Goal: Task Accomplishment & Management: Use online tool/utility

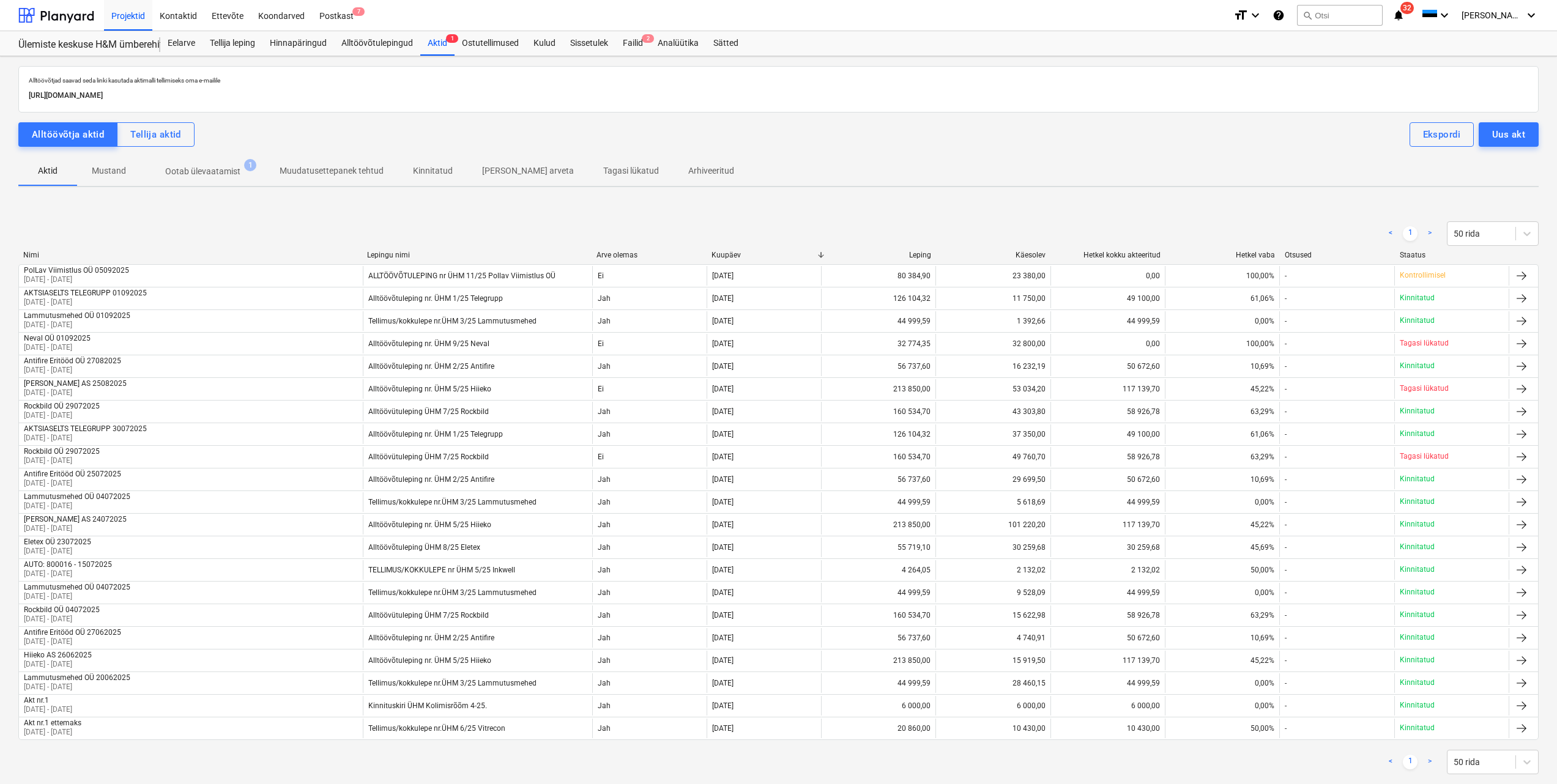
click at [194, 169] on p "Ootab ülevaatamist" at bounding box center [203, 171] width 75 height 13
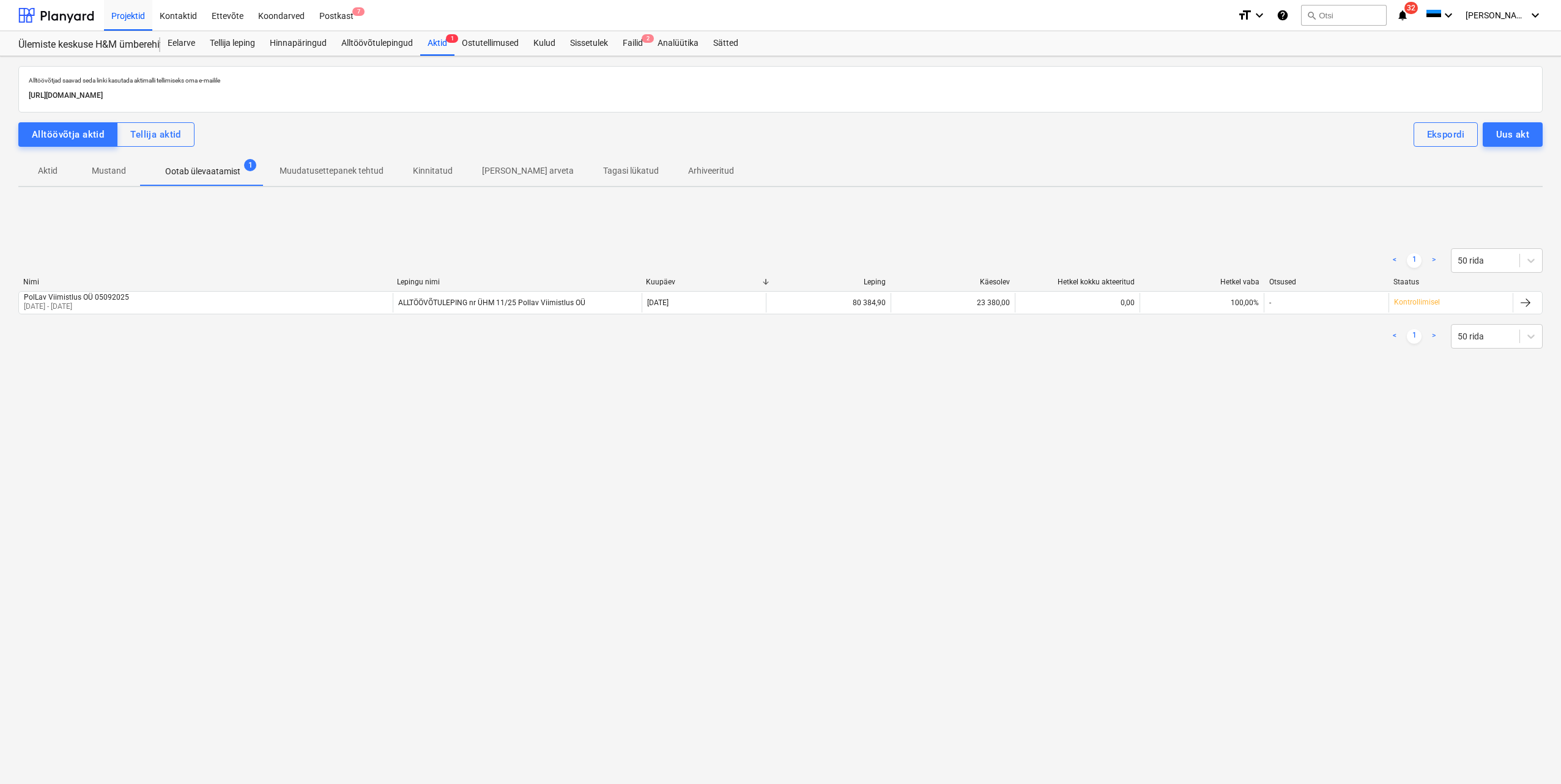
click at [221, 317] on div "[PERSON_NAME] nimi Kuupäev Leping Käesolev Hetkel kokku akteeritud Hetkel vaba …" at bounding box center [780, 298] width 1524 height 42
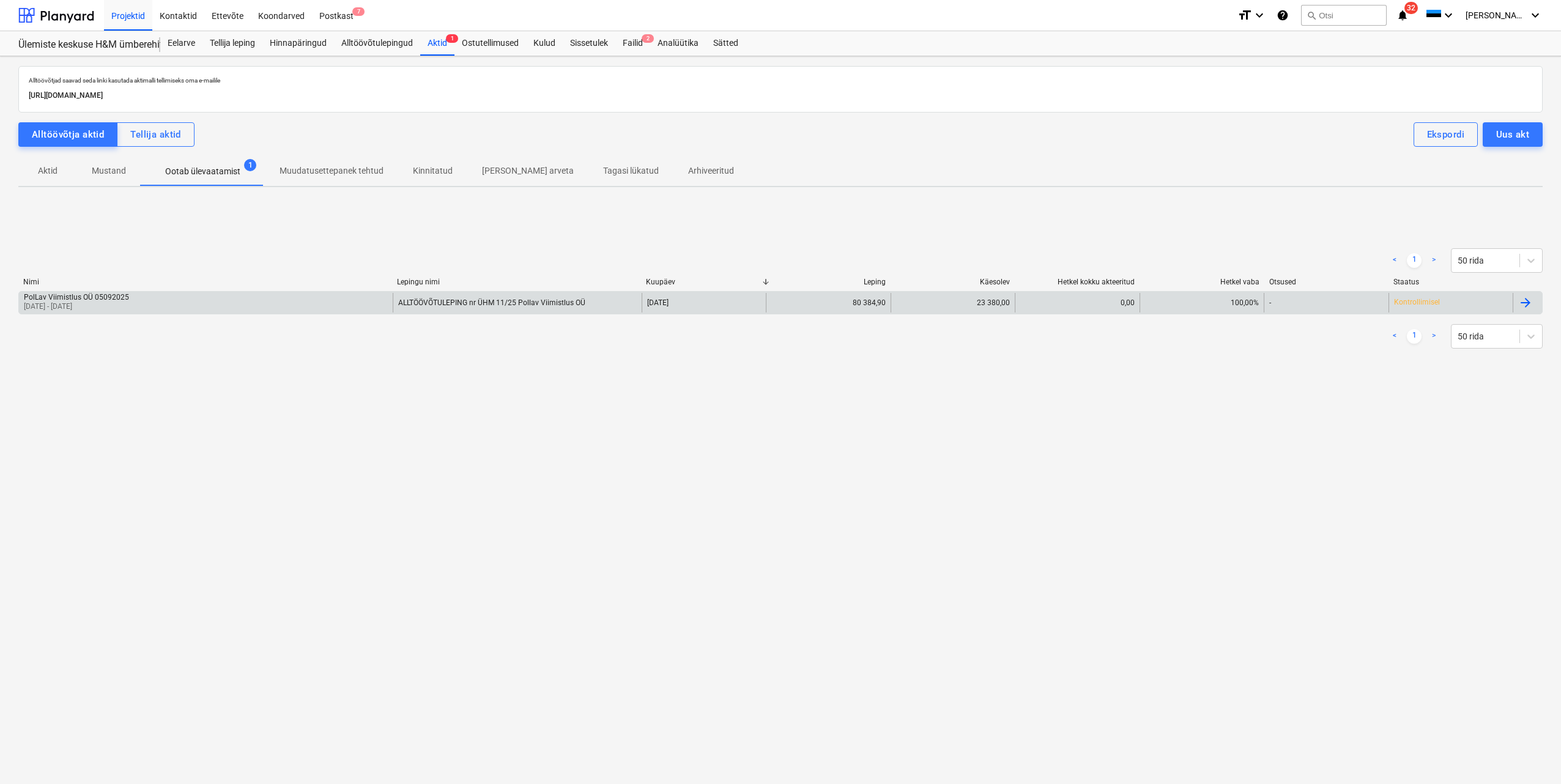
click at [218, 307] on div "PolLav Viimistlus OÜ 05092025 [DATE] - [DATE]" at bounding box center [205, 302] width 374 height 19
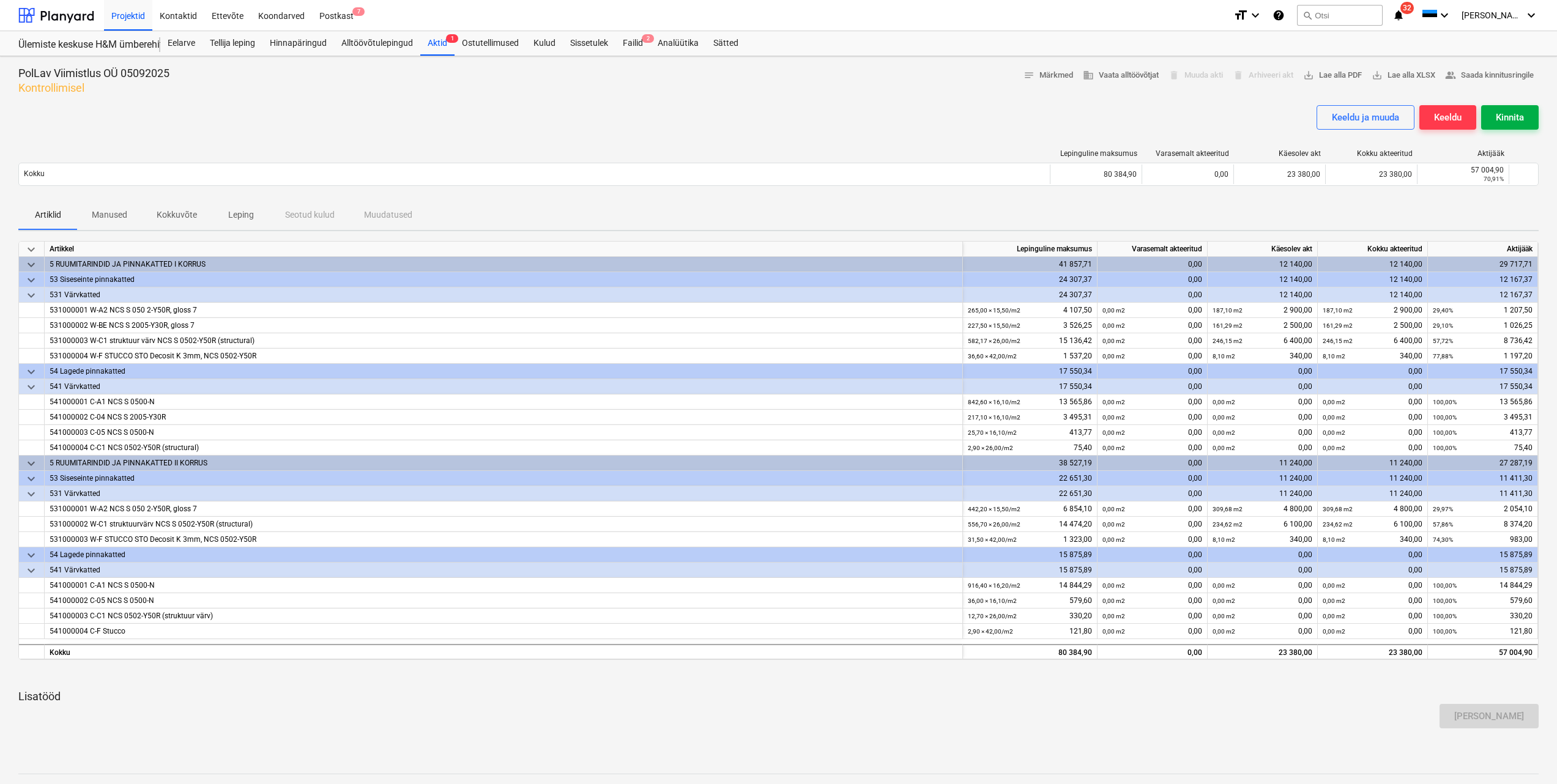
click at [1507, 116] on div "Kinnita" at bounding box center [1510, 117] width 28 height 16
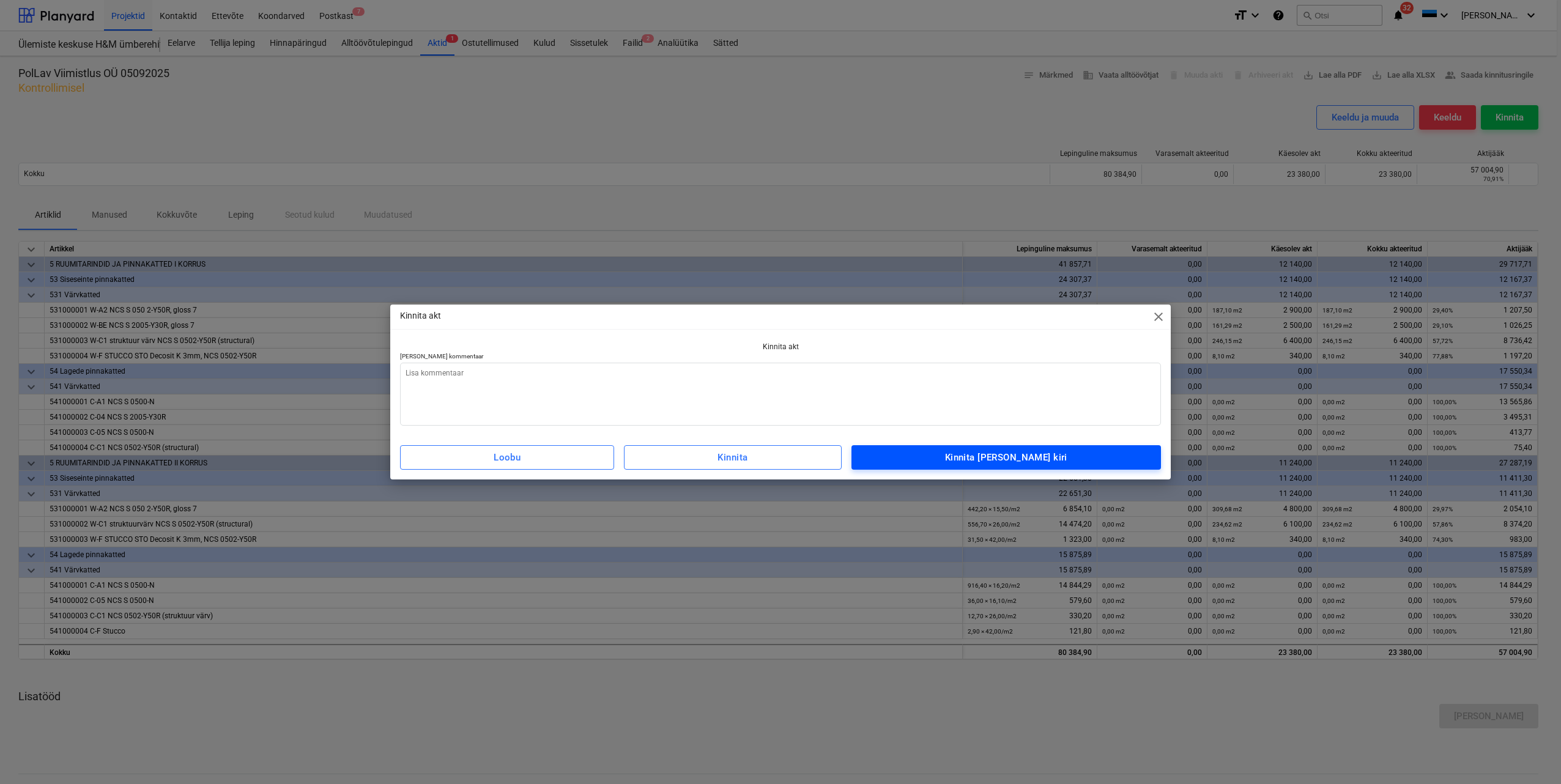
click at [960, 459] on span "Kinnita [PERSON_NAME] kiri" at bounding box center [1006, 457] width 282 height 16
type textarea "x"
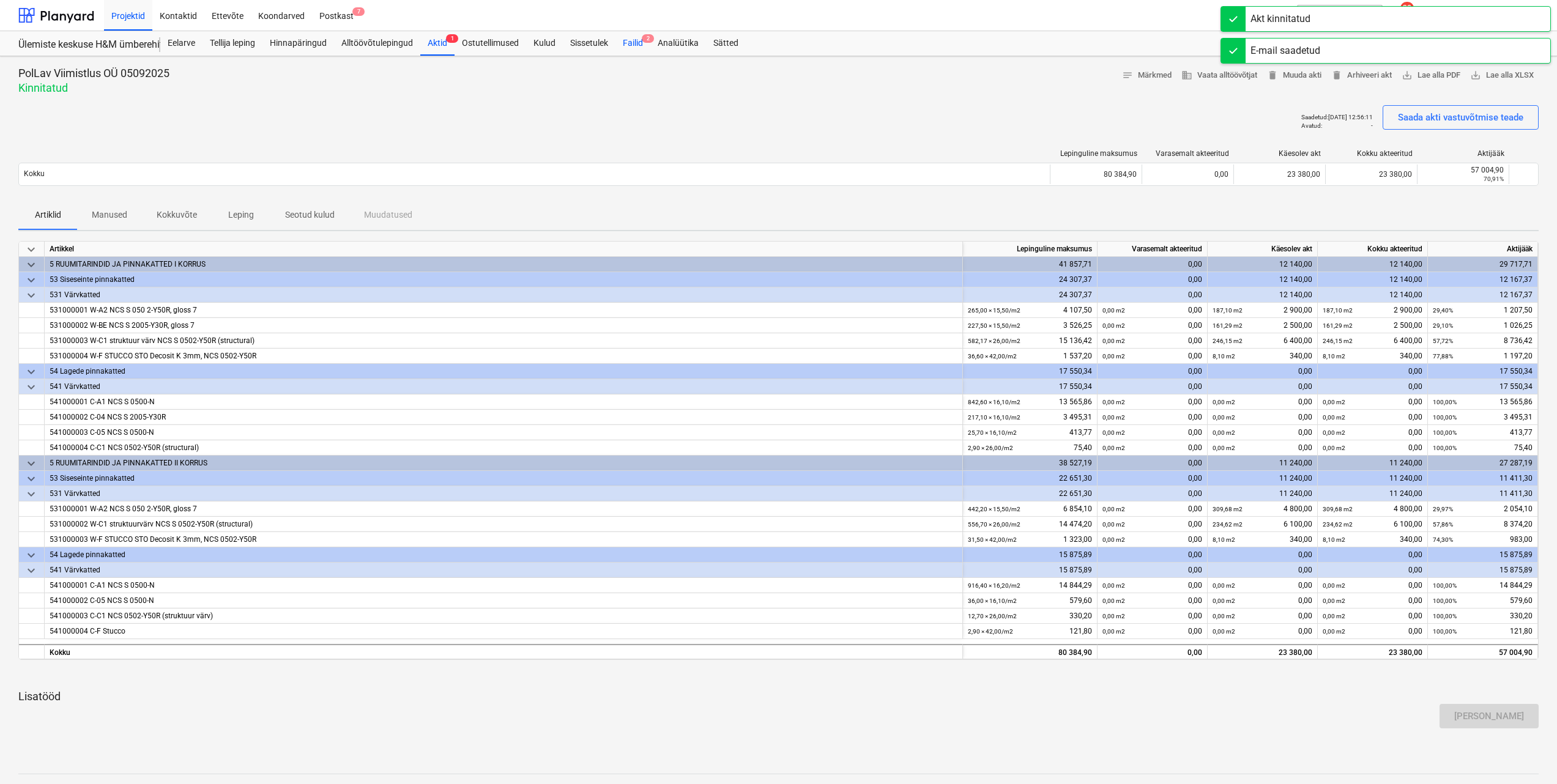
click at [633, 44] on div "Failid 2" at bounding box center [633, 43] width 35 height 24
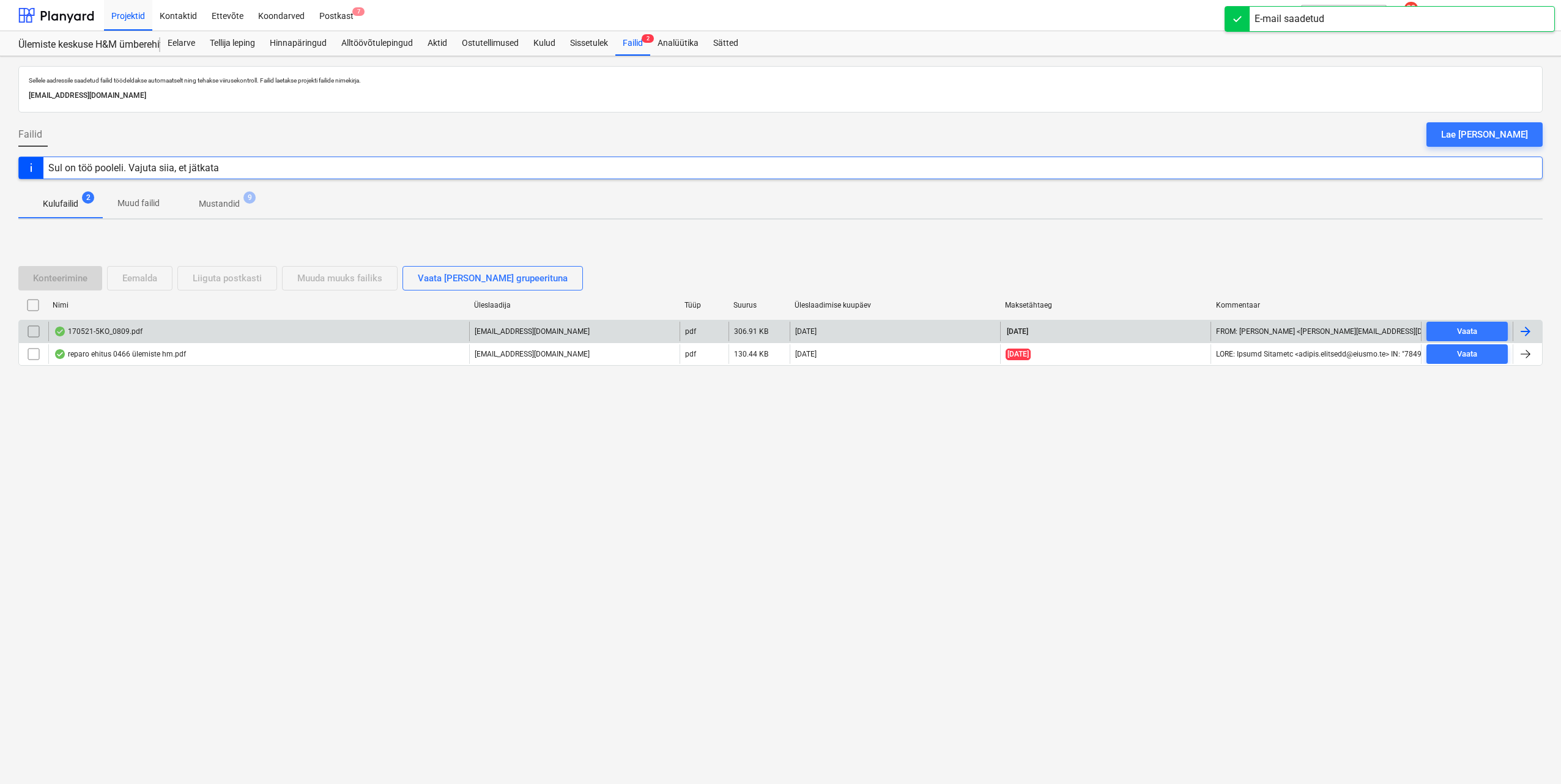
click at [118, 329] on div "170521-5KO_0809.pdf" at bounding box center [98, 331] width 89 height 10
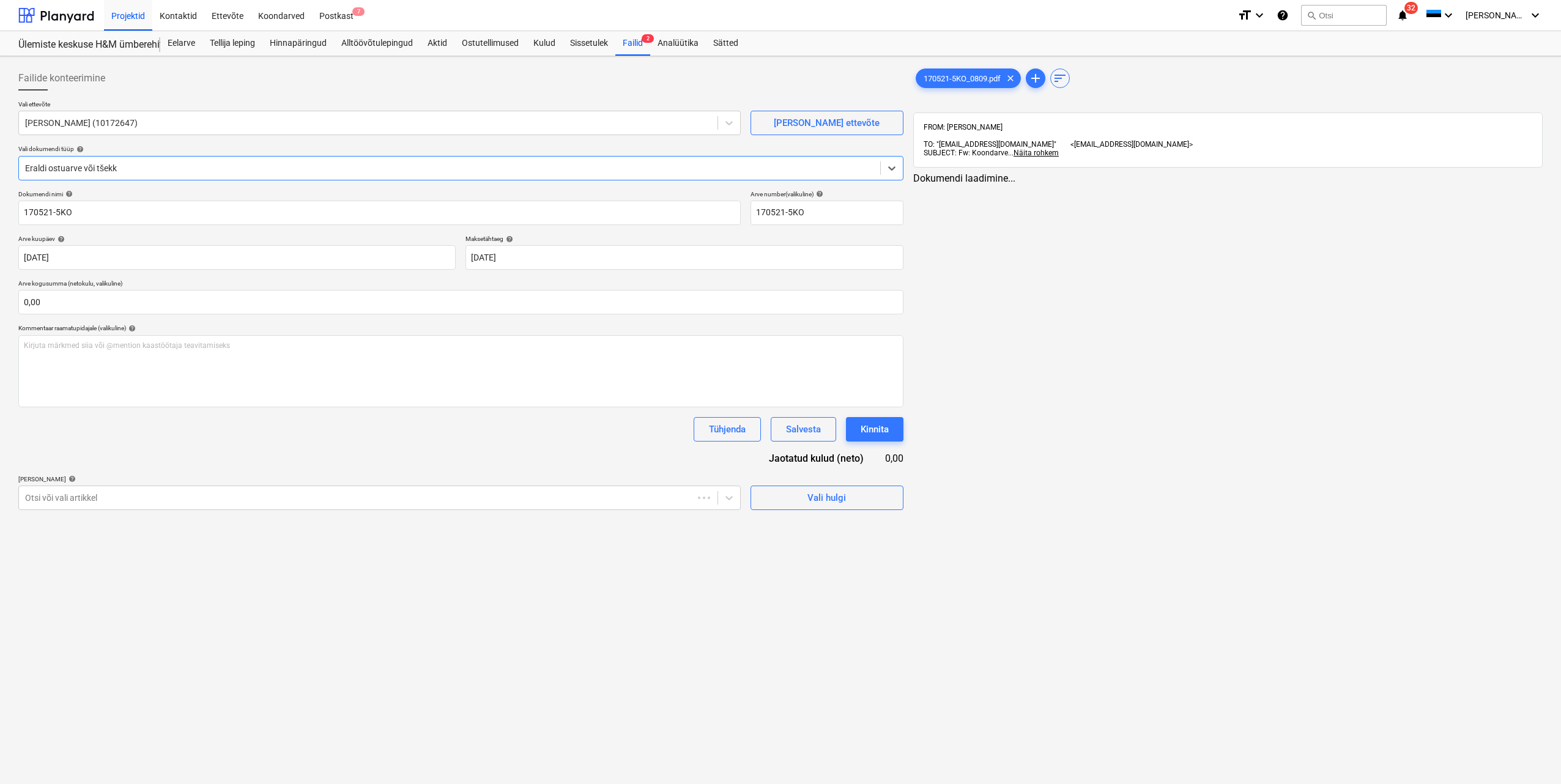
type input "170521-5KO"
type input "[DATE]"
